Goal: Information Seeking & Learning: Learn about a topic

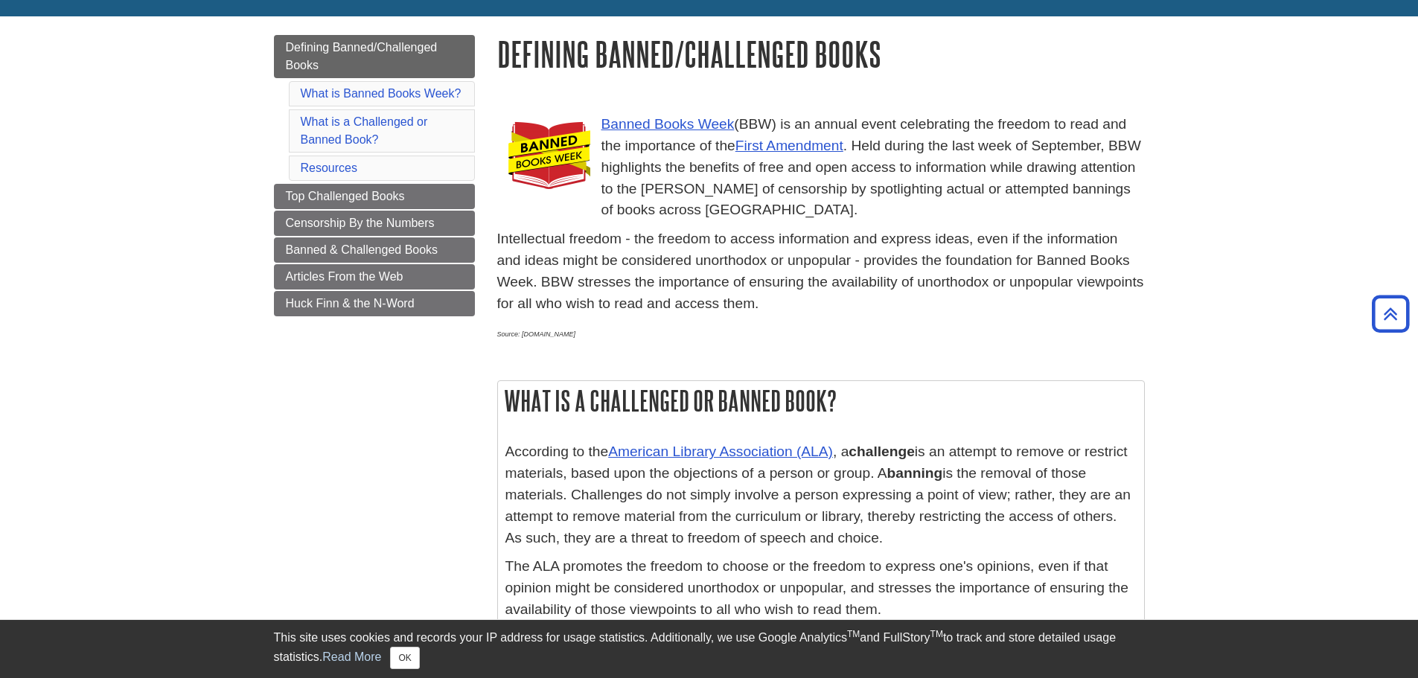
scroll to position [320, 0]
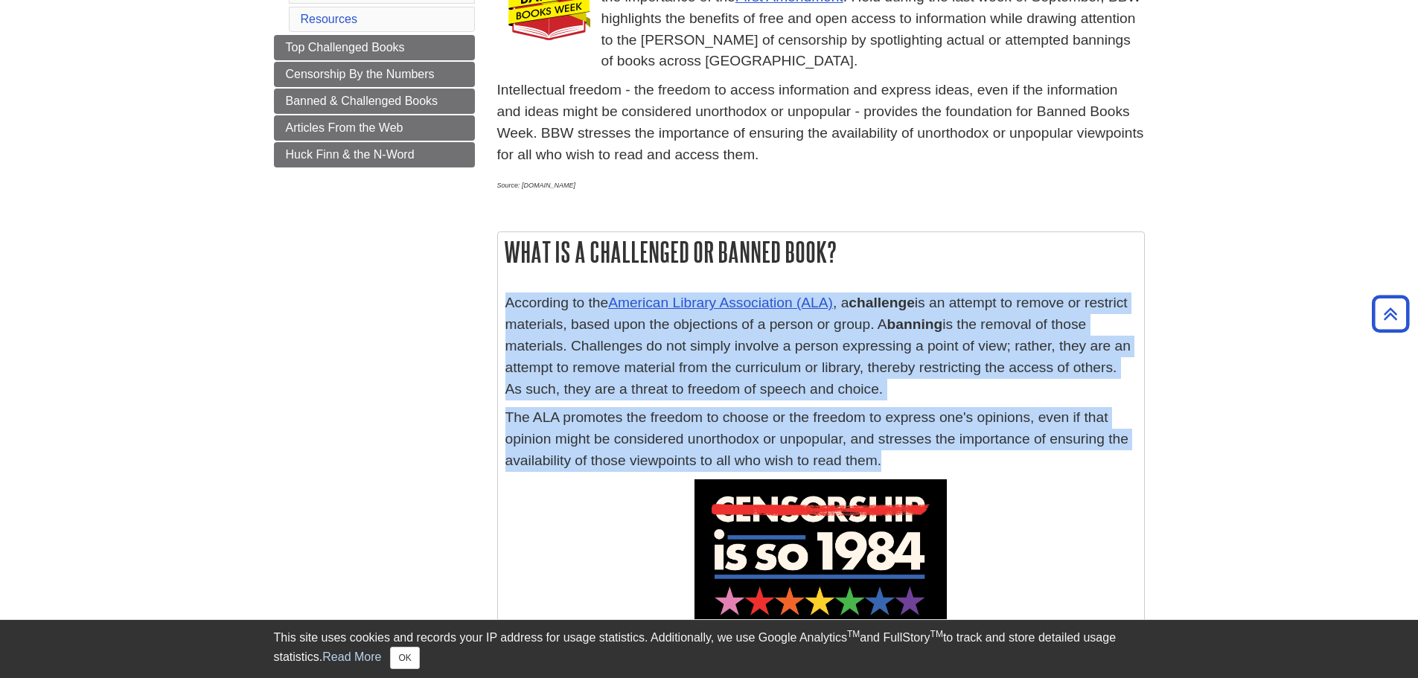
drag, startPoint x: 508, startPoint y: 304, endPoint x: 950, endPoint y: 465, distance: 470.3
click at [950, 465] on div "According to the American Library Association (ALA) , a challenge is an attempt…" at bounding box center [820, 385] width 631 height 186
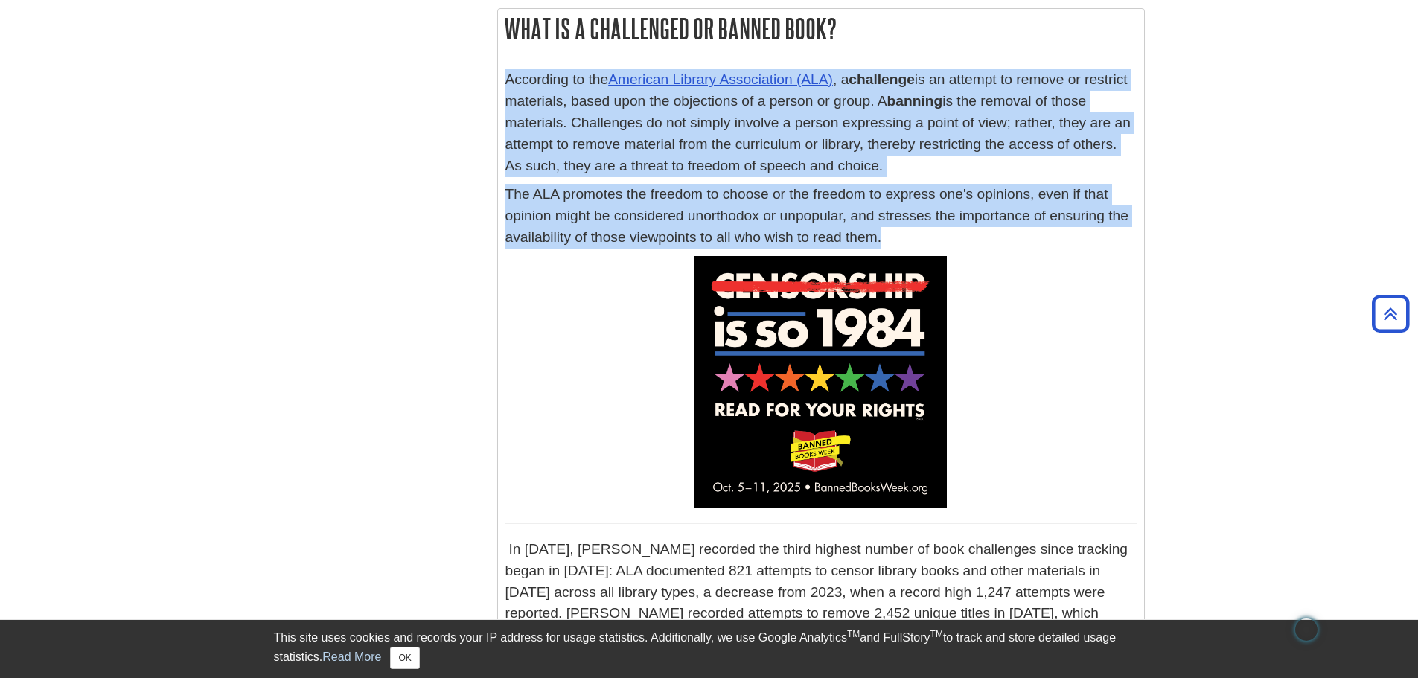
scroll to position [246, 0]
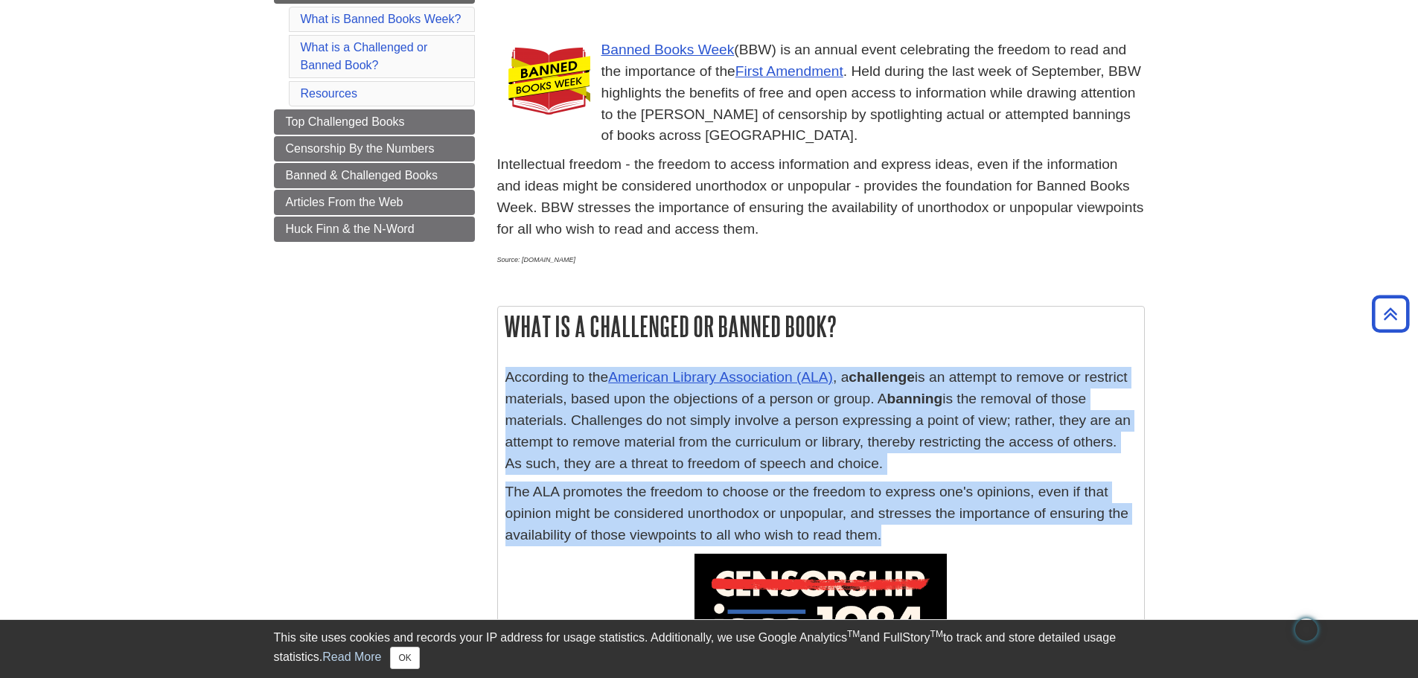
copy div "According to the American Library Association (ALA) , a challenge is an attempt…"
click at [421, 184] on link "Banned & Challenged Books" at bounding box center [374, 175] width 201 height 25
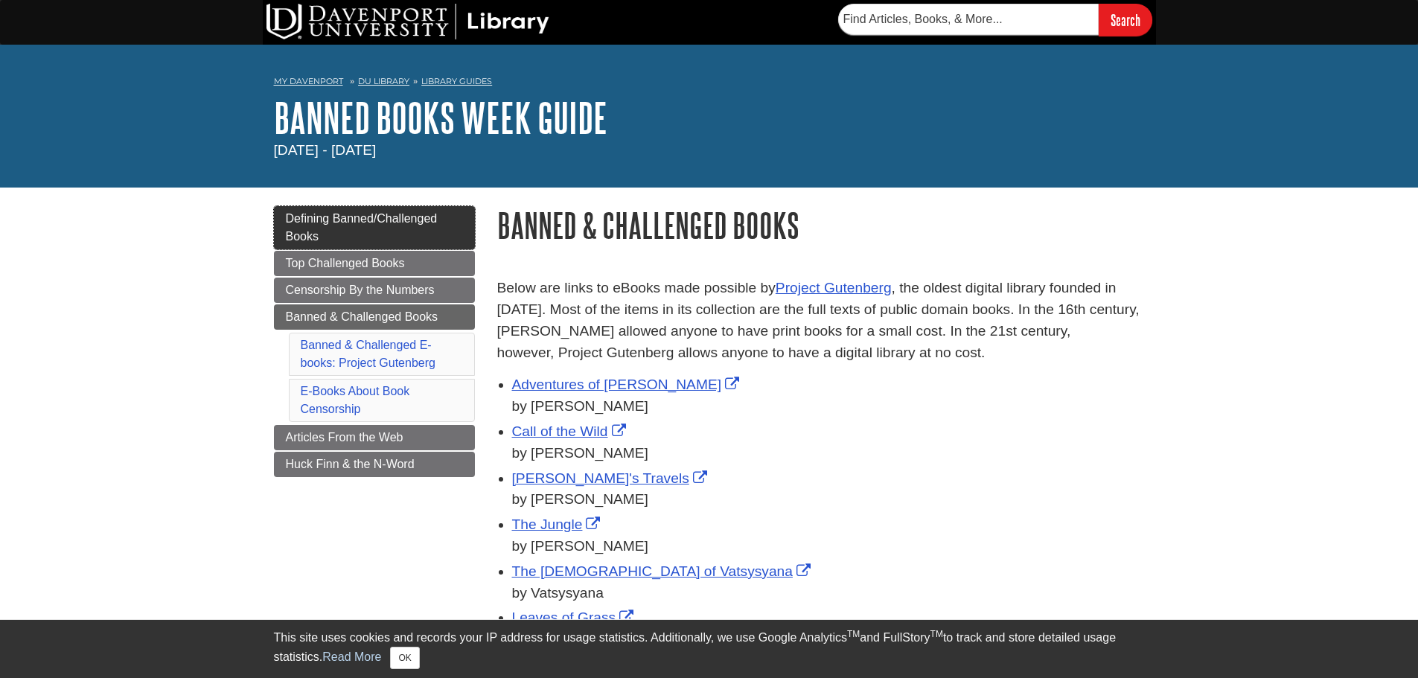
click at [376, 239] on link "Defining Banned/Challenged Books" at bounding box center [374, 227] width 201 height 43
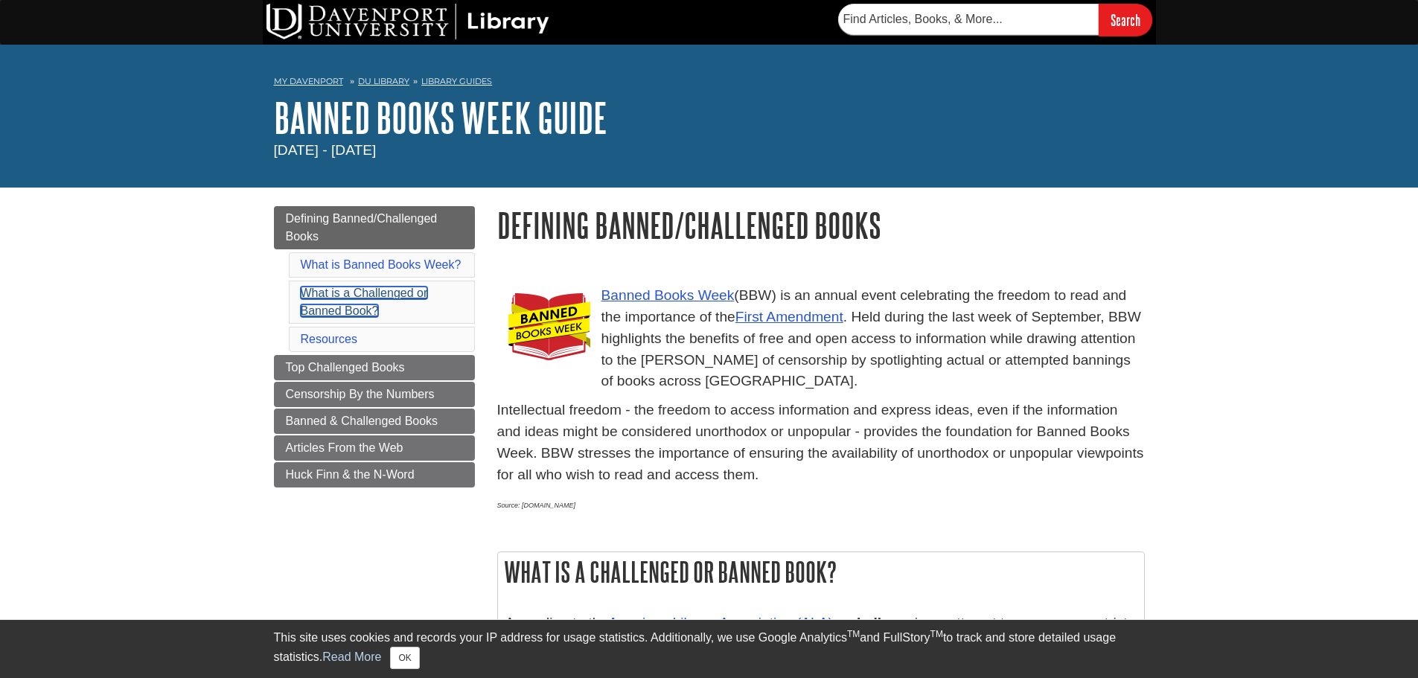
click at [336, 297] on link "What is a Challenged or Banned Book?" at bounding box center [364, 301] width 127 height 31
